Goal: Use online tool/utility: Use online tool/utility

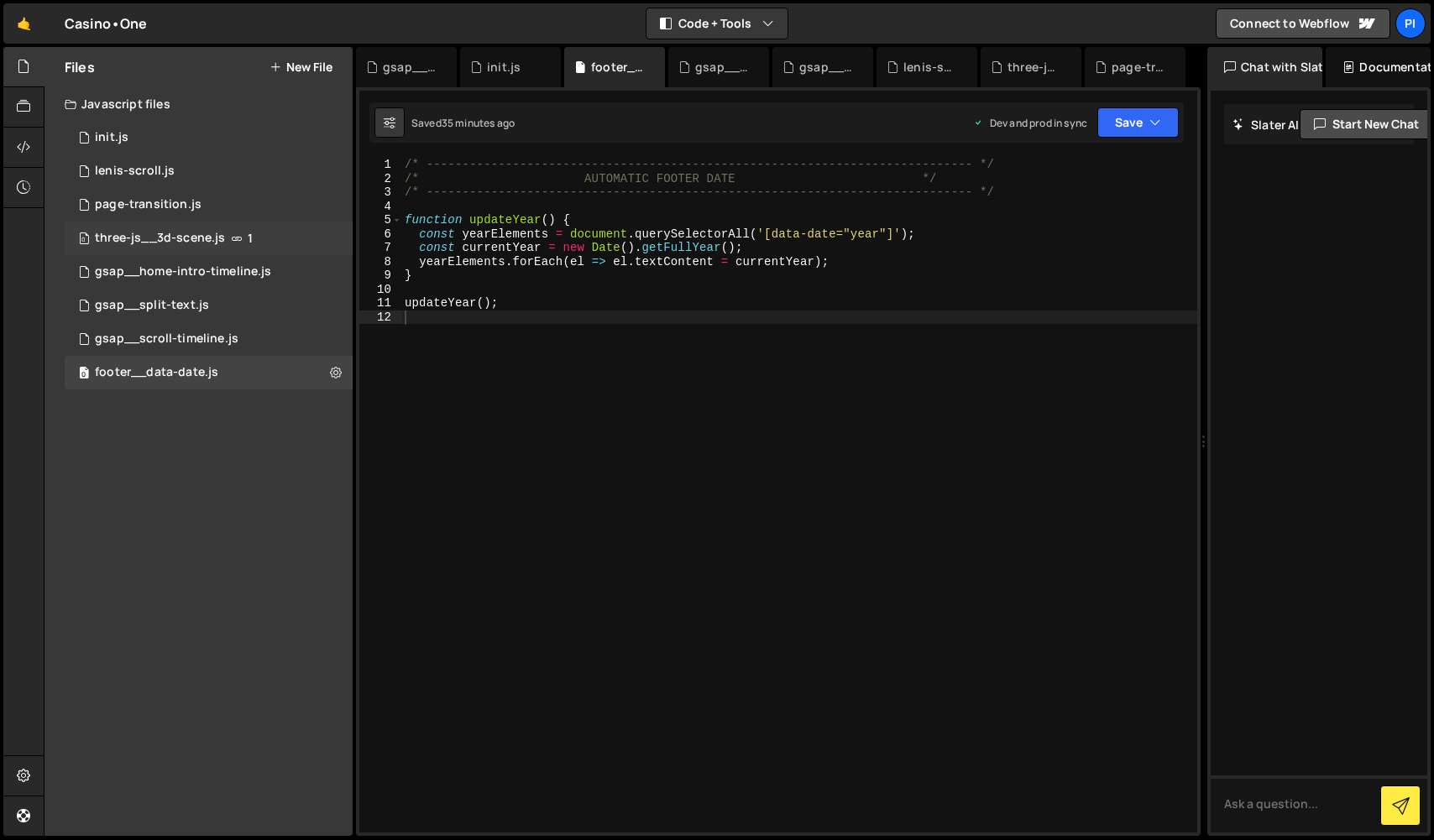
click at [252, 232] on div "0 three-js__3d-scene.js 1" at bounding box center [208, 238] width 288 height 34
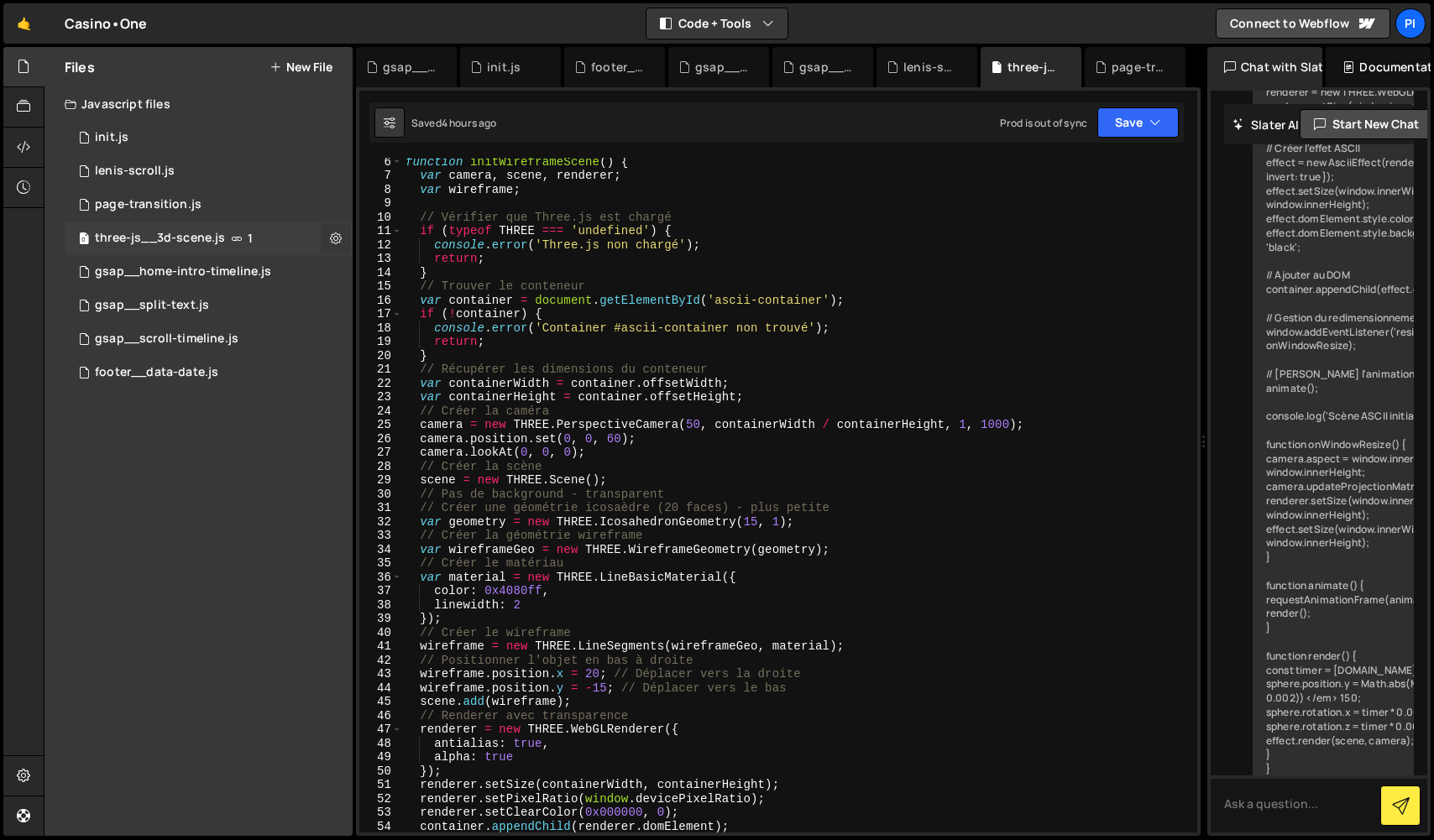
scroll to position [7811, 0]
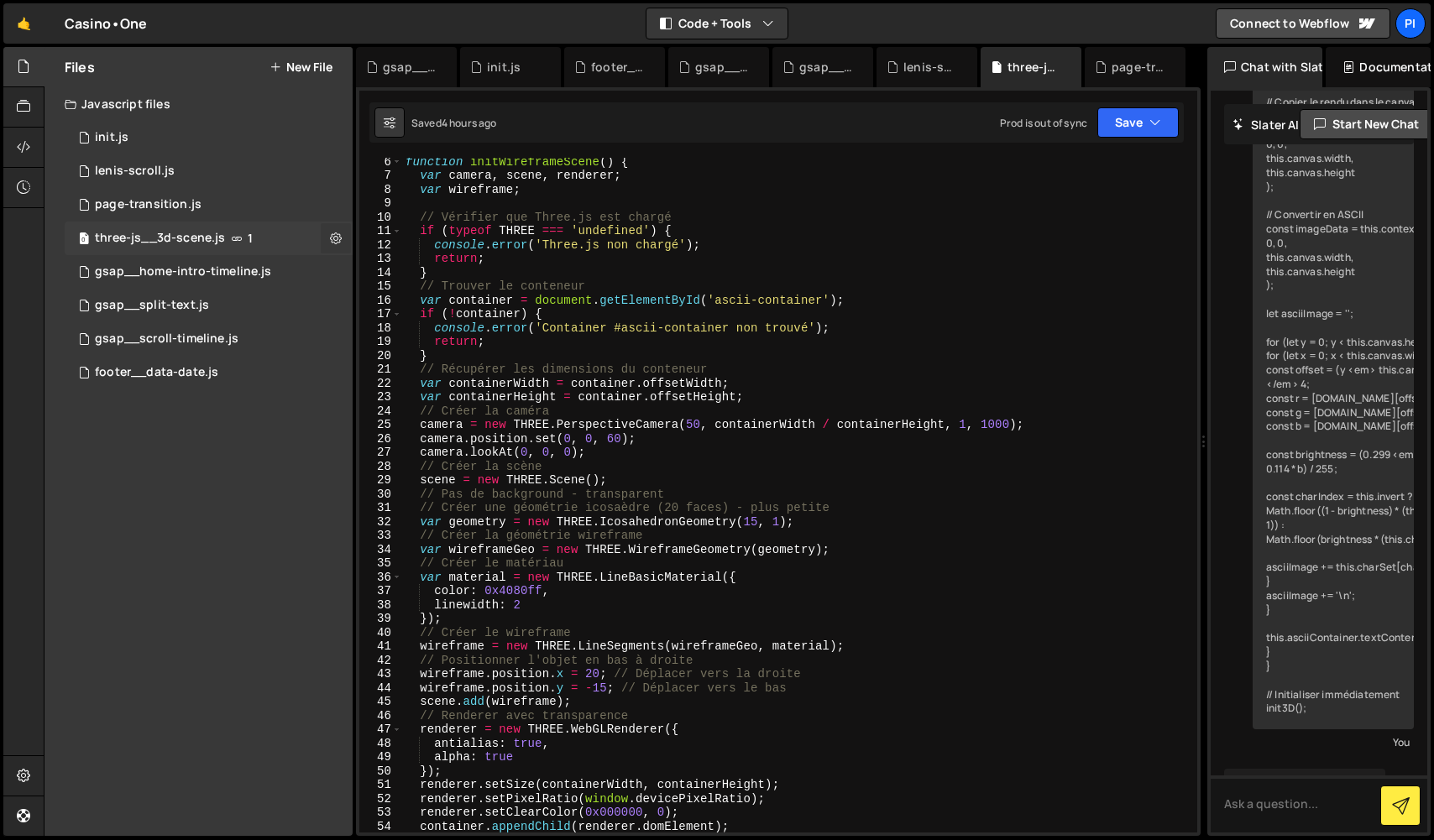
click at [339, 233] on icon at bounding box center [336, 237] width 12 height 16
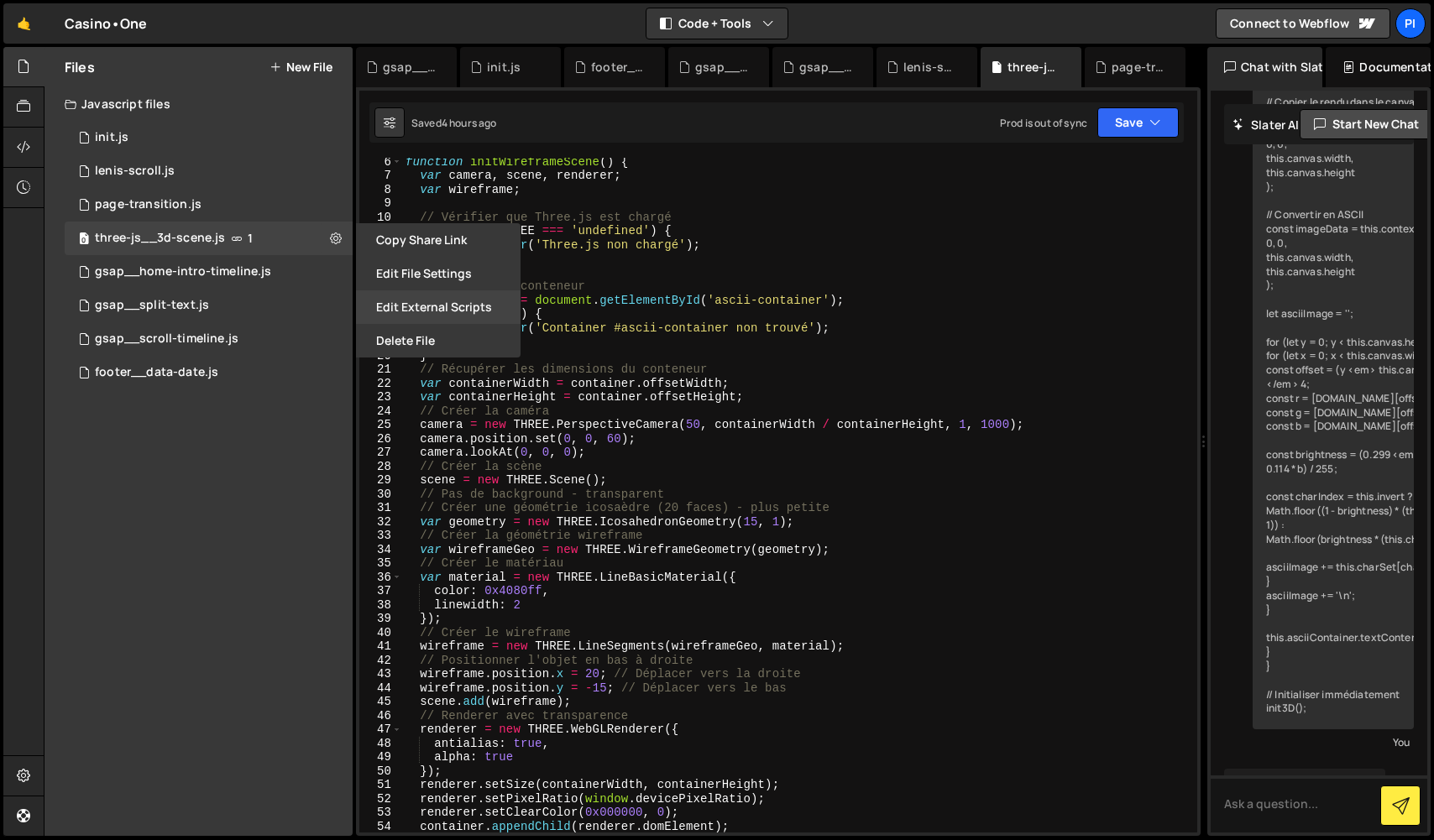
click at [457, 312] on button "Edit External Scripts" at bounding box center [438, 308] width 165 height 34
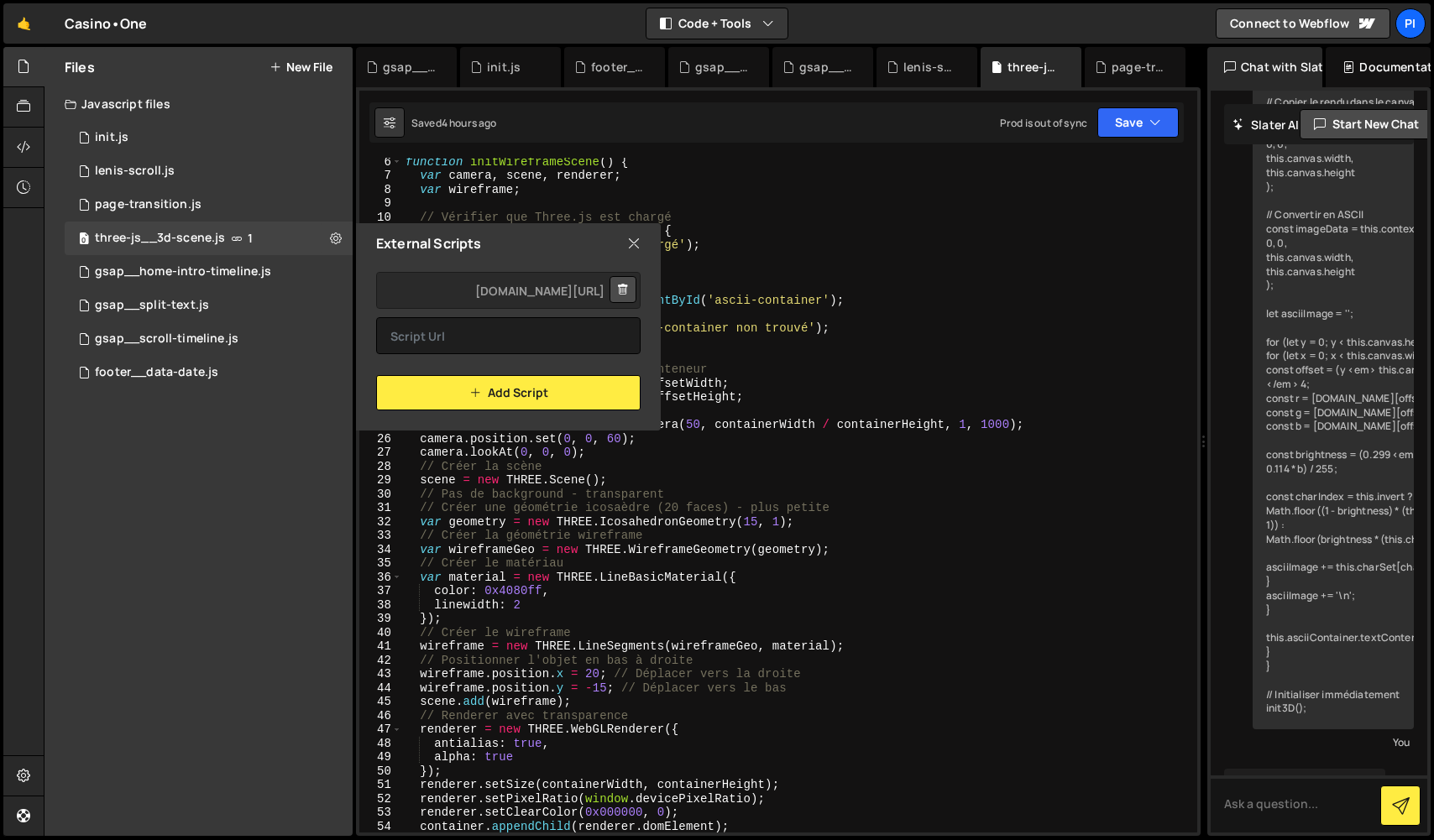
click at [642, 241] on div "External Scripts" at bounding box center [508, 243] width 304 height 41
click at [638, 240] on icon at bounding box center [634, 243] width 14 height 19
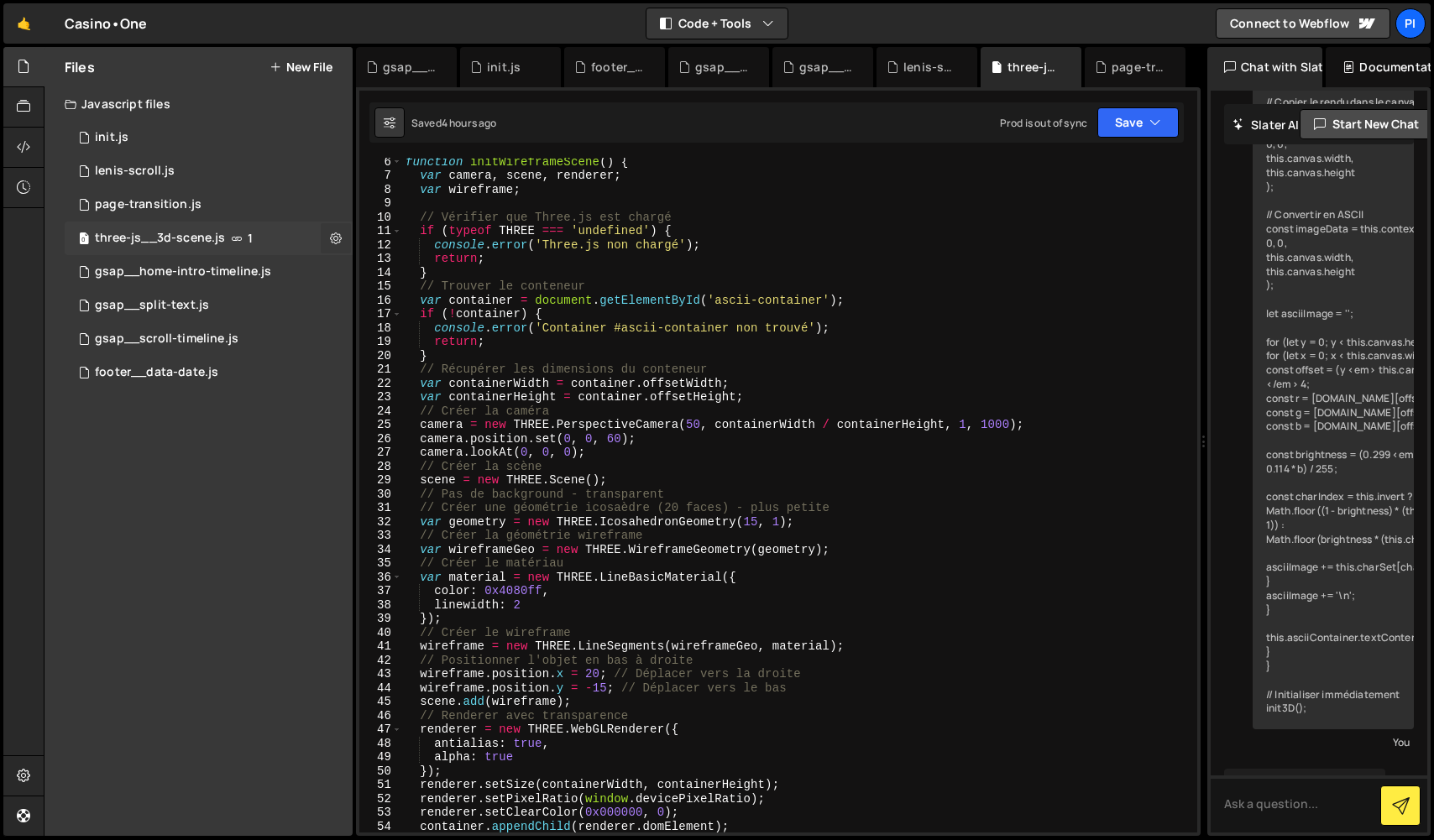
click at [326, 237] on button at bounding box center [336, 238] width 30 height 30
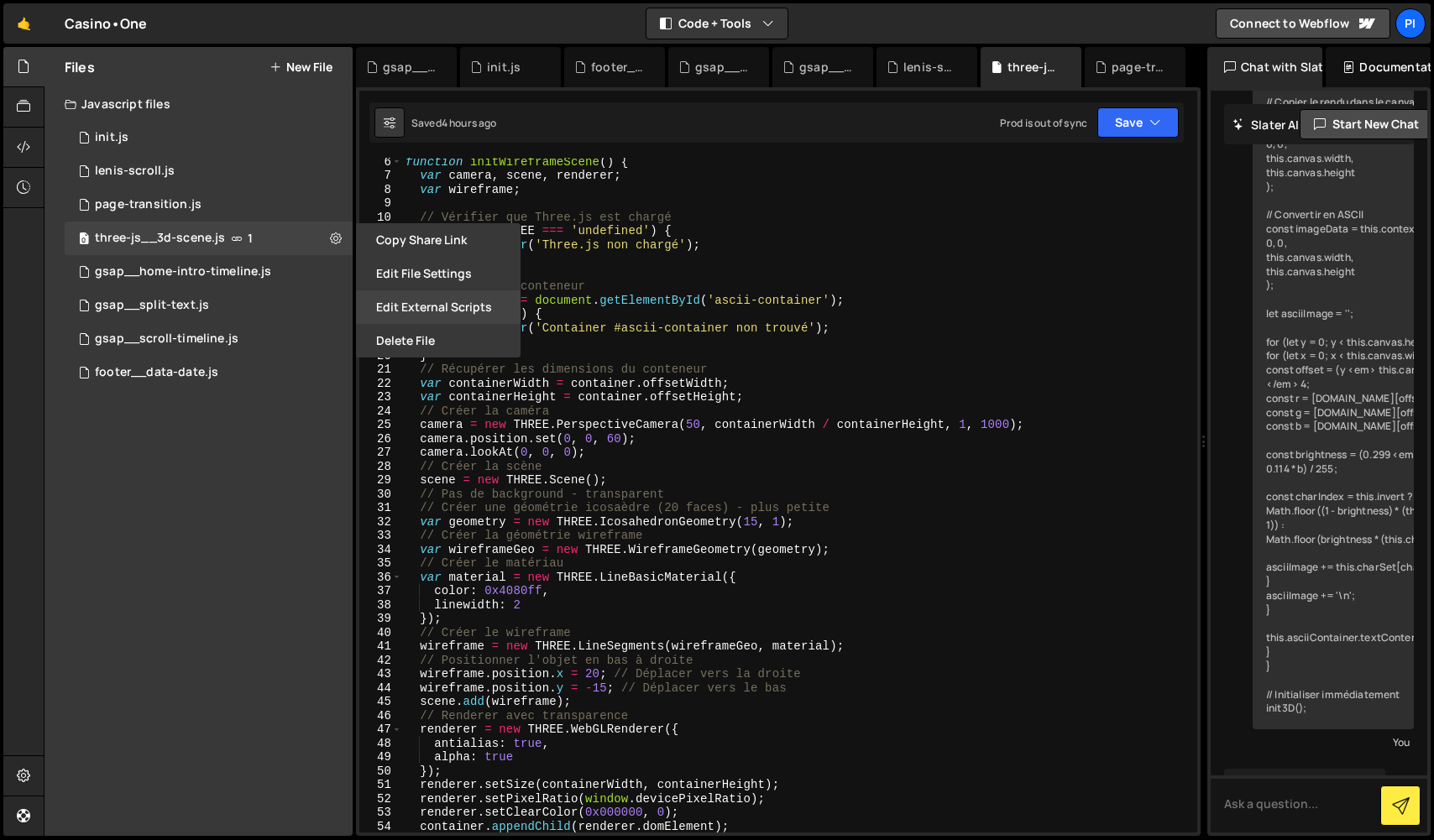
click at [460, 313] on button "Edit External Scripts" at bounding box center [438, 308] width 165 height 34
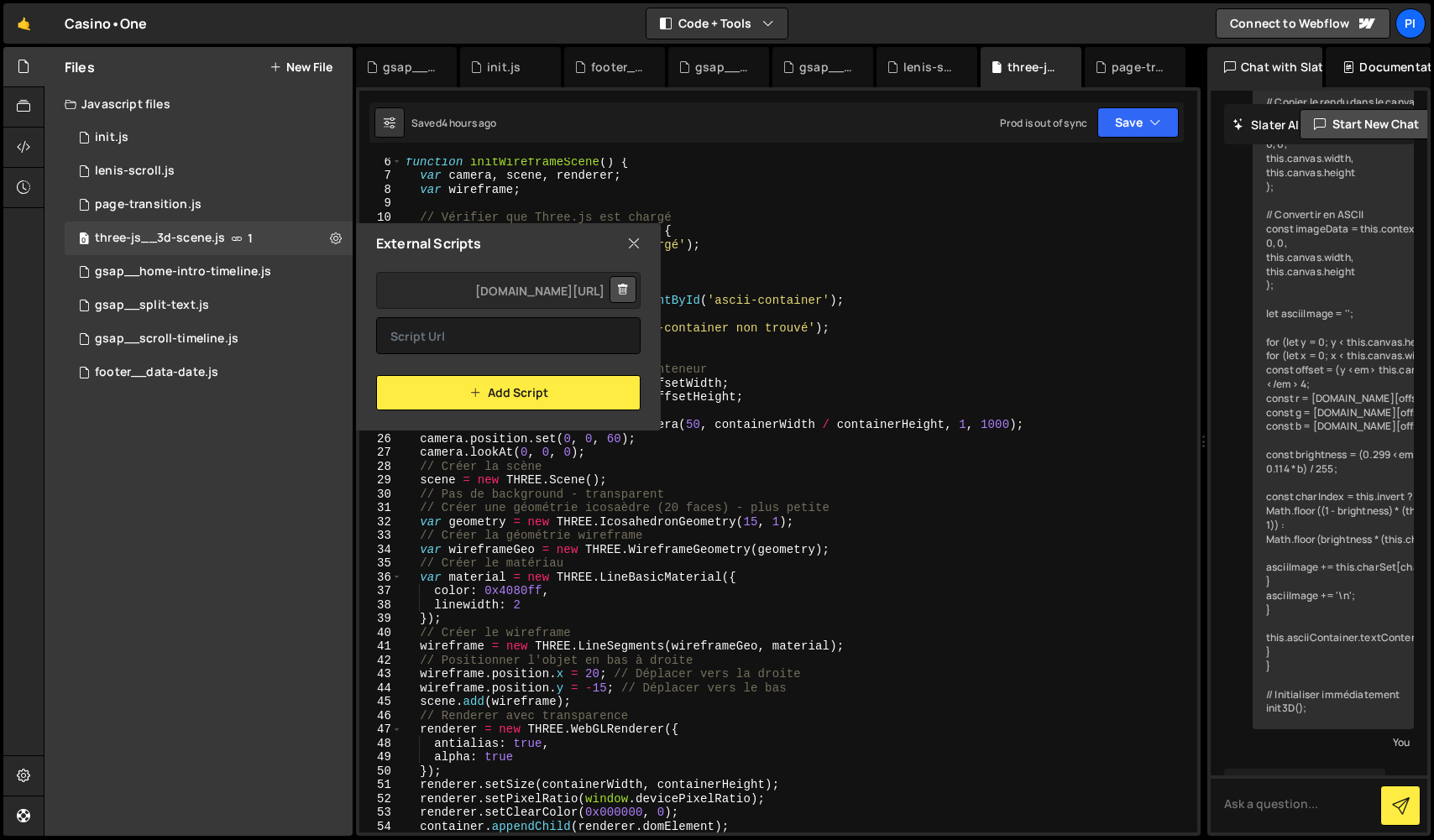
click at [626, 292] on icon at bounding box center [623, 290] width 12 height 17
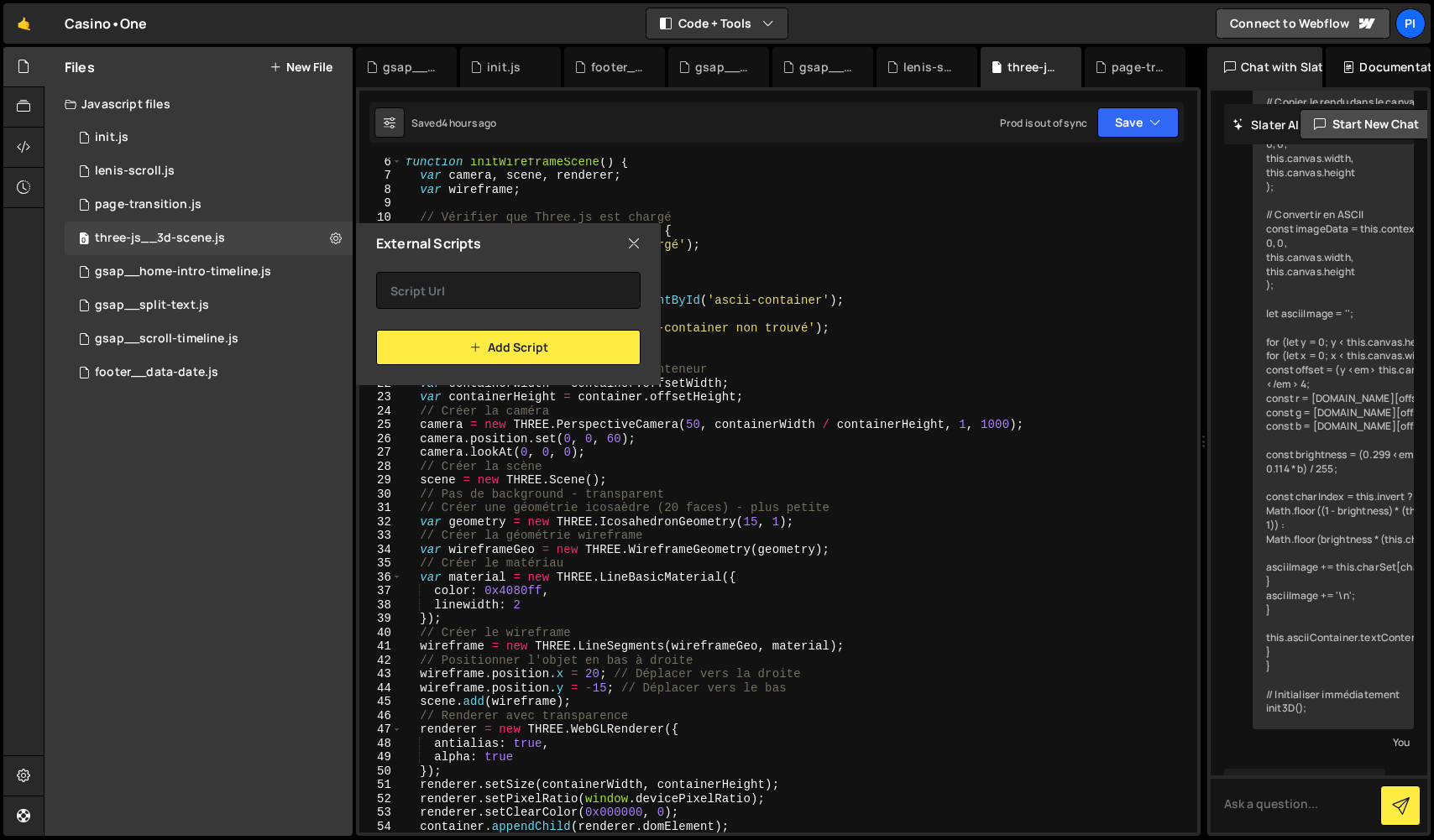
click at [636, 245] on icon at bounding box center [634, 243] width 14 height 19
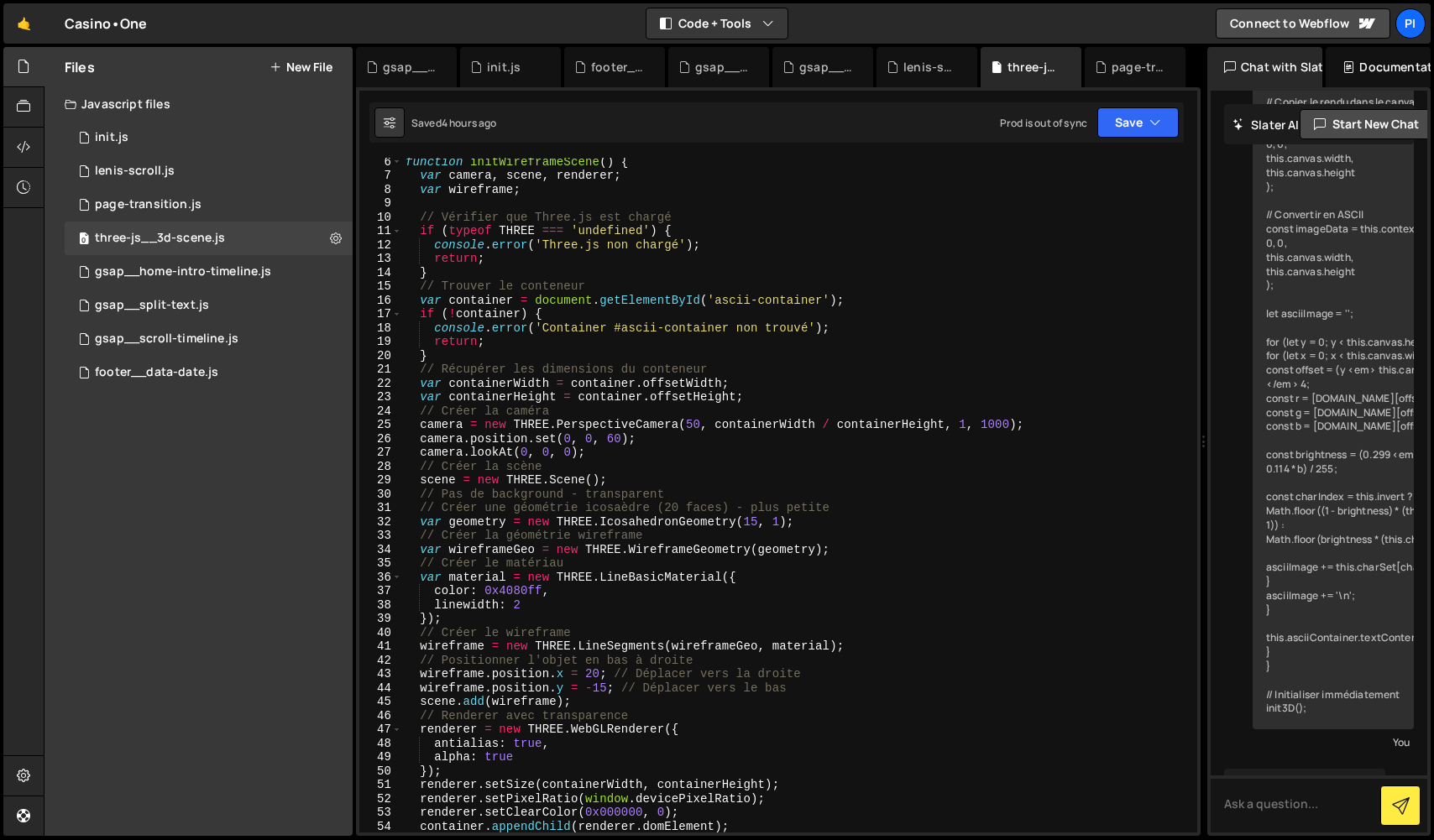
type textarea "console.error('Three.js non chargé');"
click at [636, 245] on div "function initWireframeScene ( ) { var camera , scene , renderer ; var wireframe…" at bounding box center [796, 505] width 788 height 702
